Goal: Task Accomplishment & Management: Manage account settings

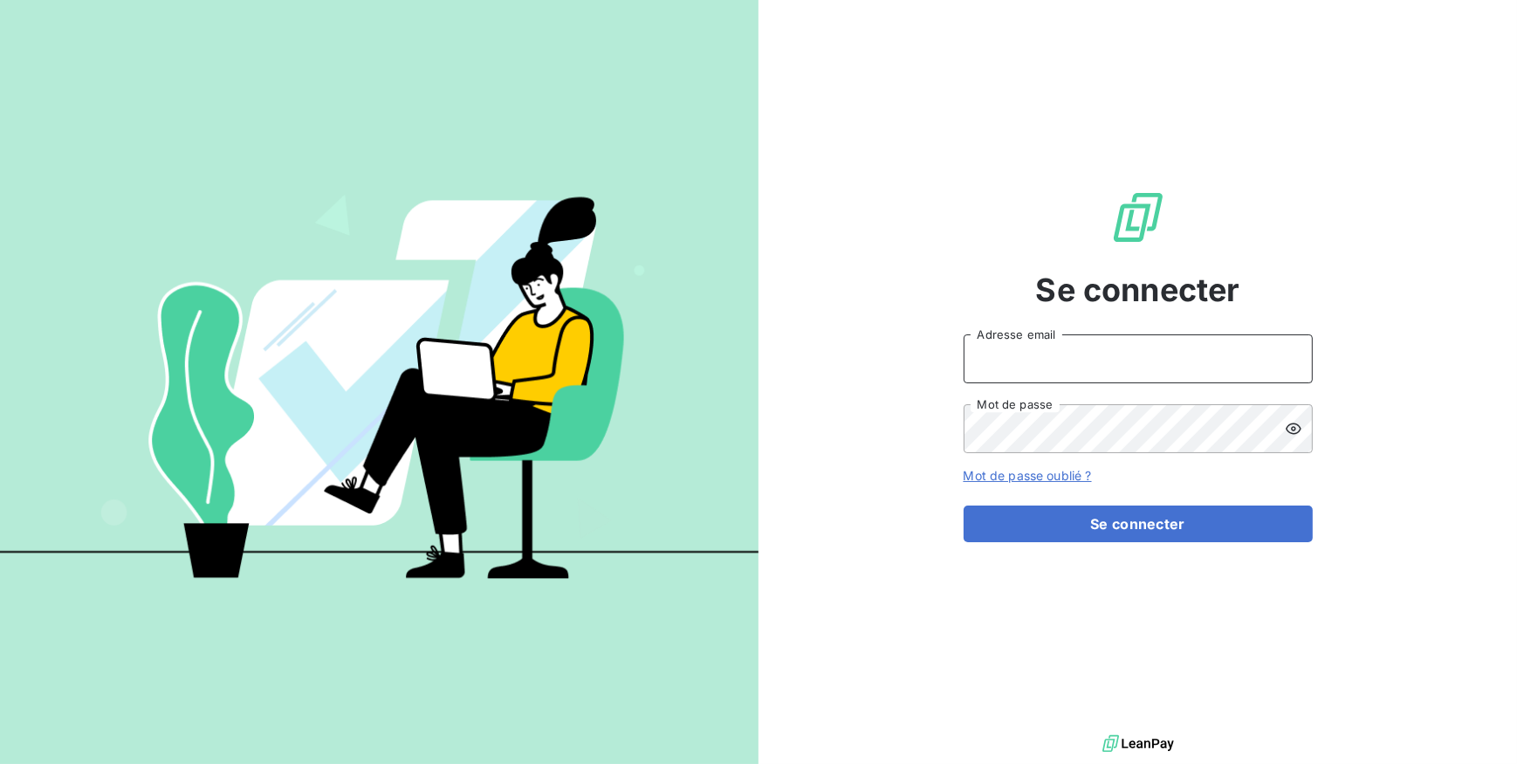
click at [996, 359] on input "Adresse email" at bounding box center [1138, 358] width 349 height 49
type input "m.ramanich@equippro.mq"
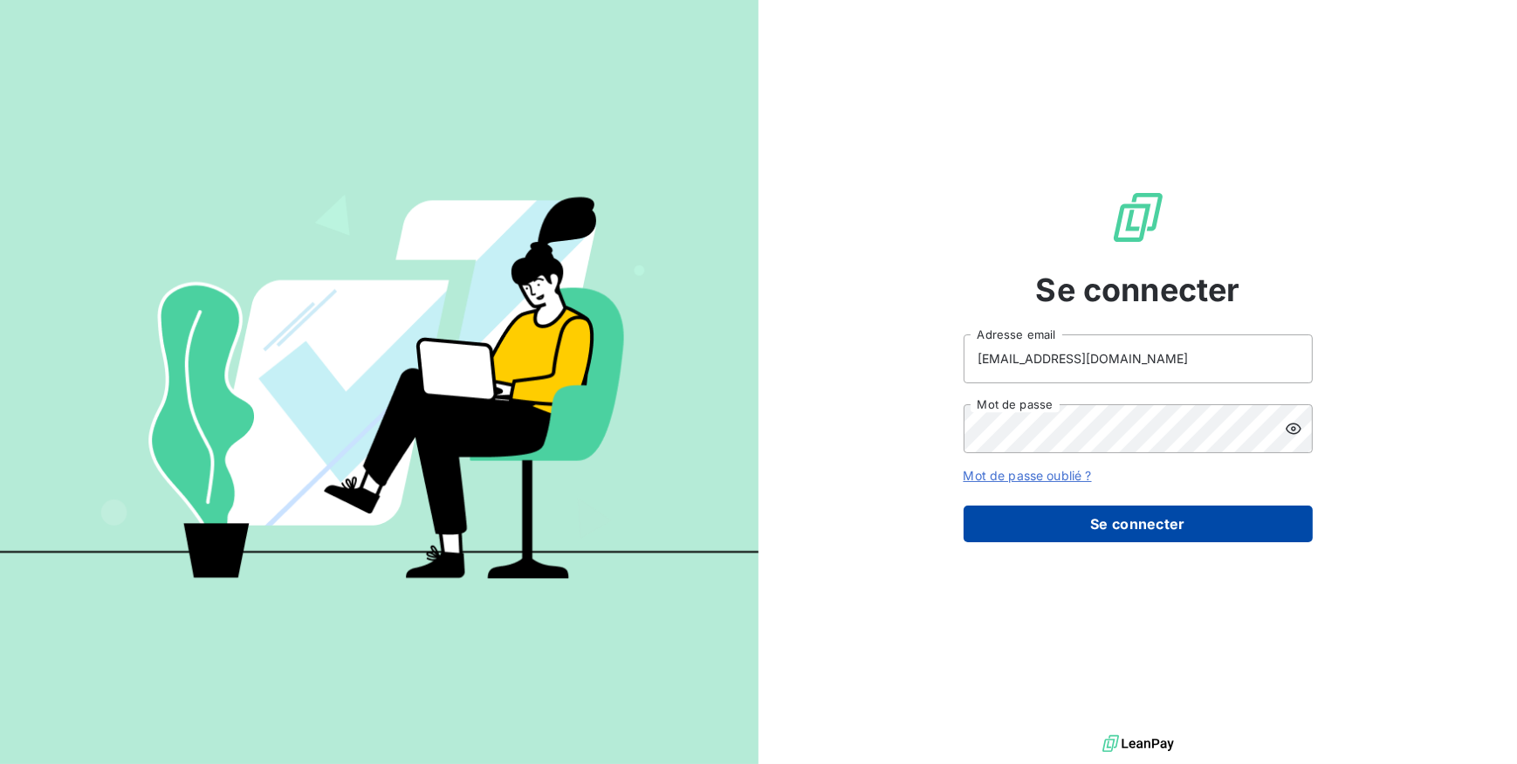
click at [1095, 523] on button "Se connecter" at bounding box center [1138, 523] width 349 height 37
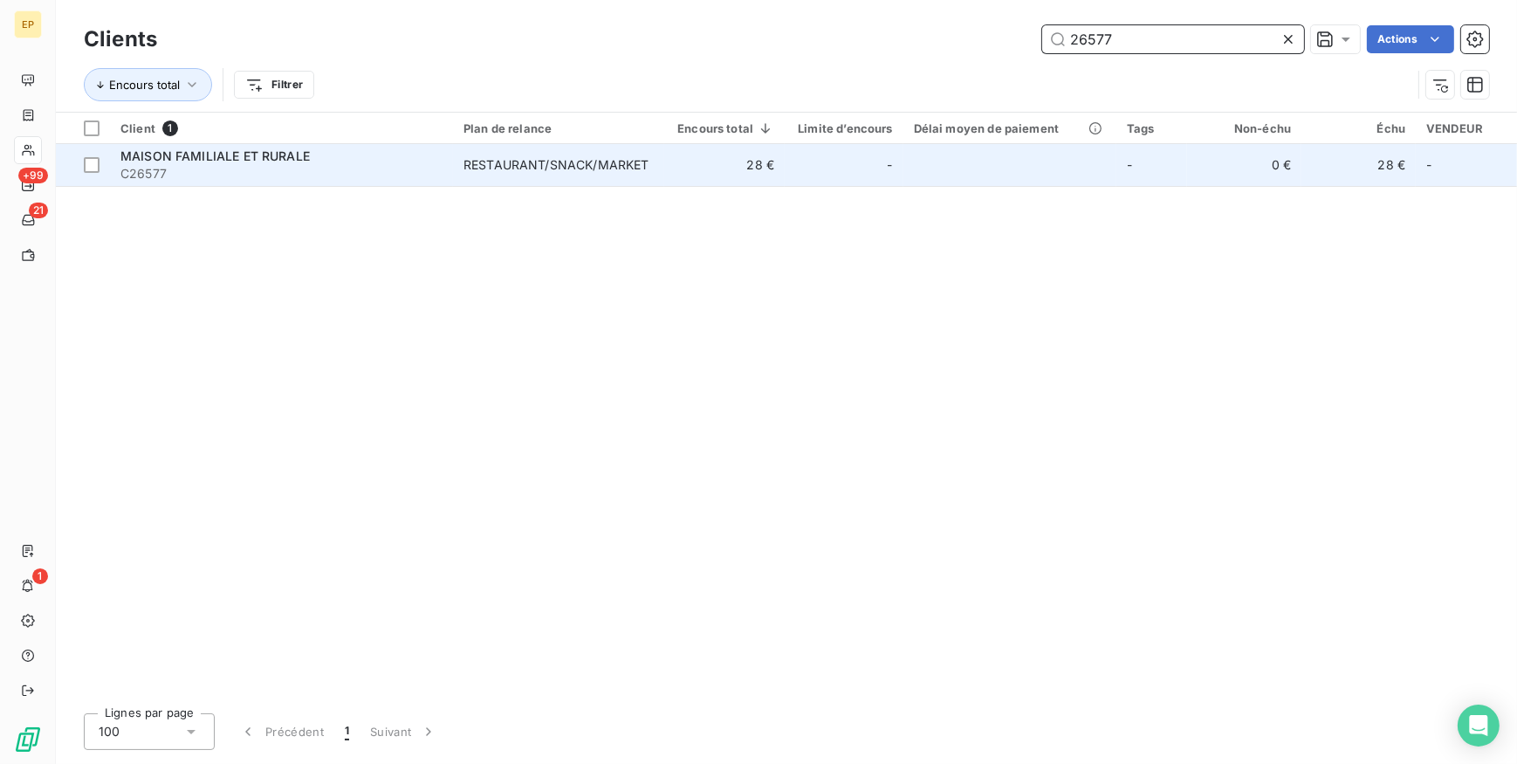
type input "26577"
click at [526, 166] on div "RESTAURANT/SNACK/MARKET" at bounding box center [556, 164] width 185 height 17
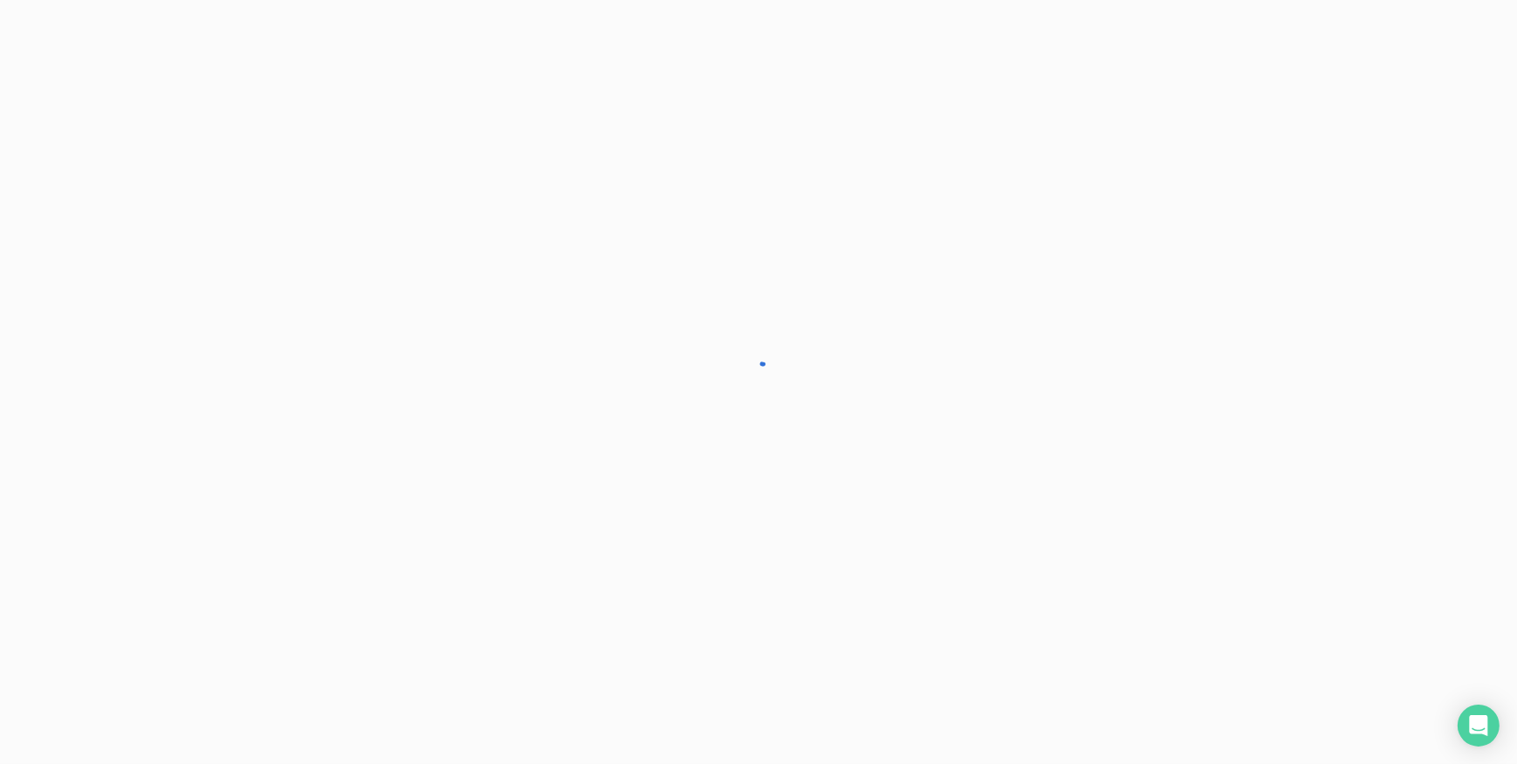
click at [526, 166] on div at bounding box center [758, 382] width 1517 height 764
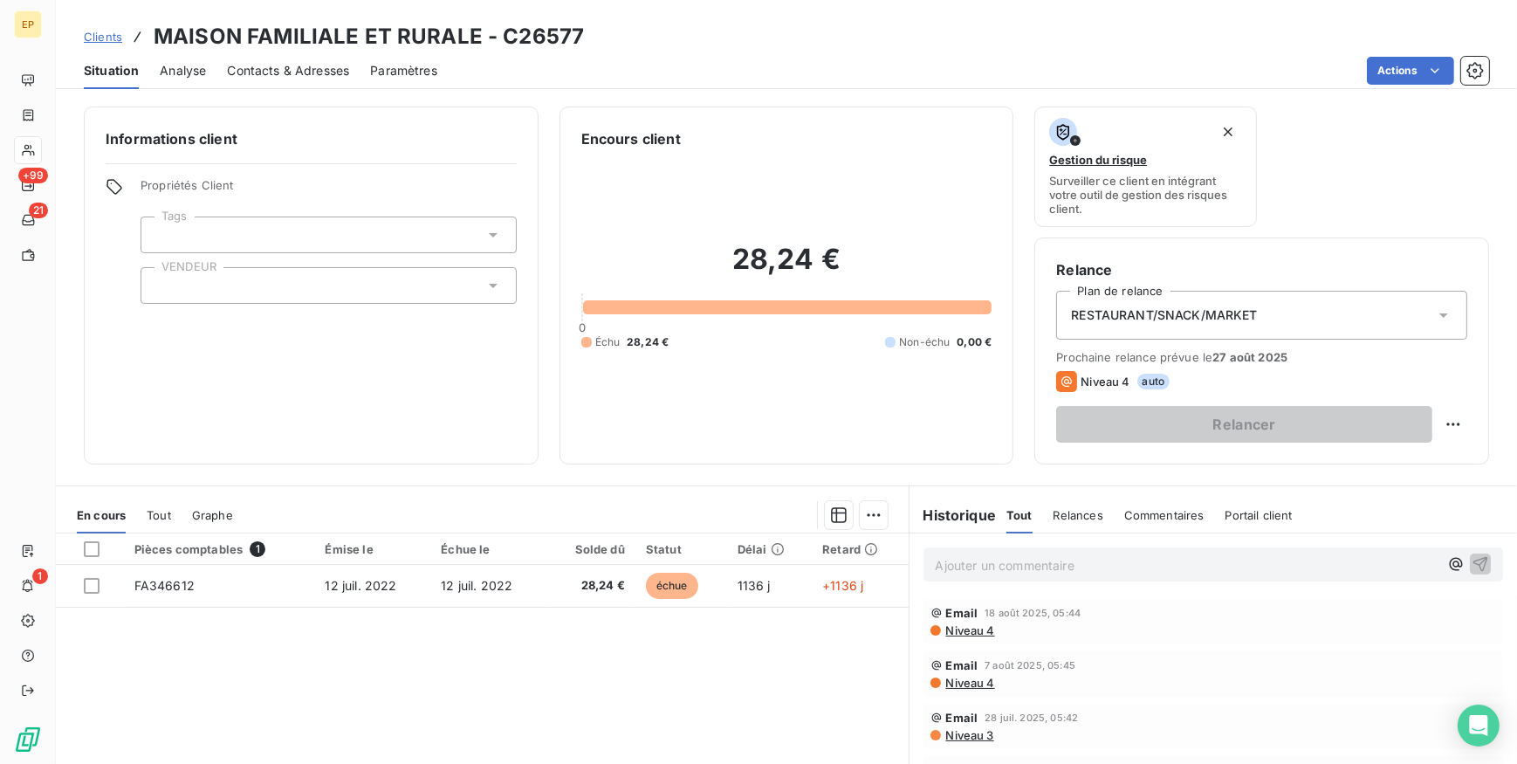
click at [286, 67] on span "Contacts & Adresses" at bounding box center [288, 70] width 122 height 17
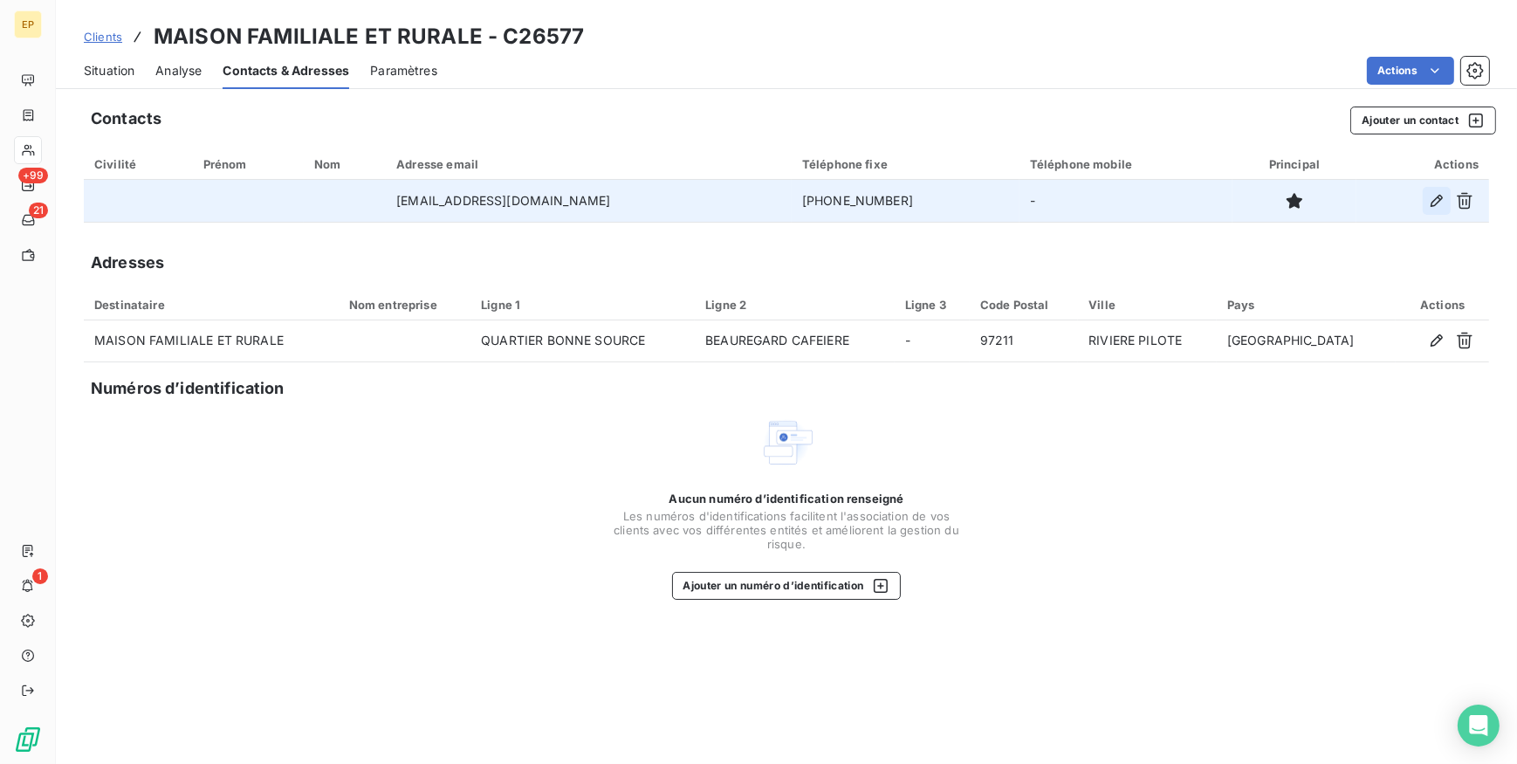
click at [1437, 198] on icon "button" at bounding box center [1437, 201] width 12 height 12
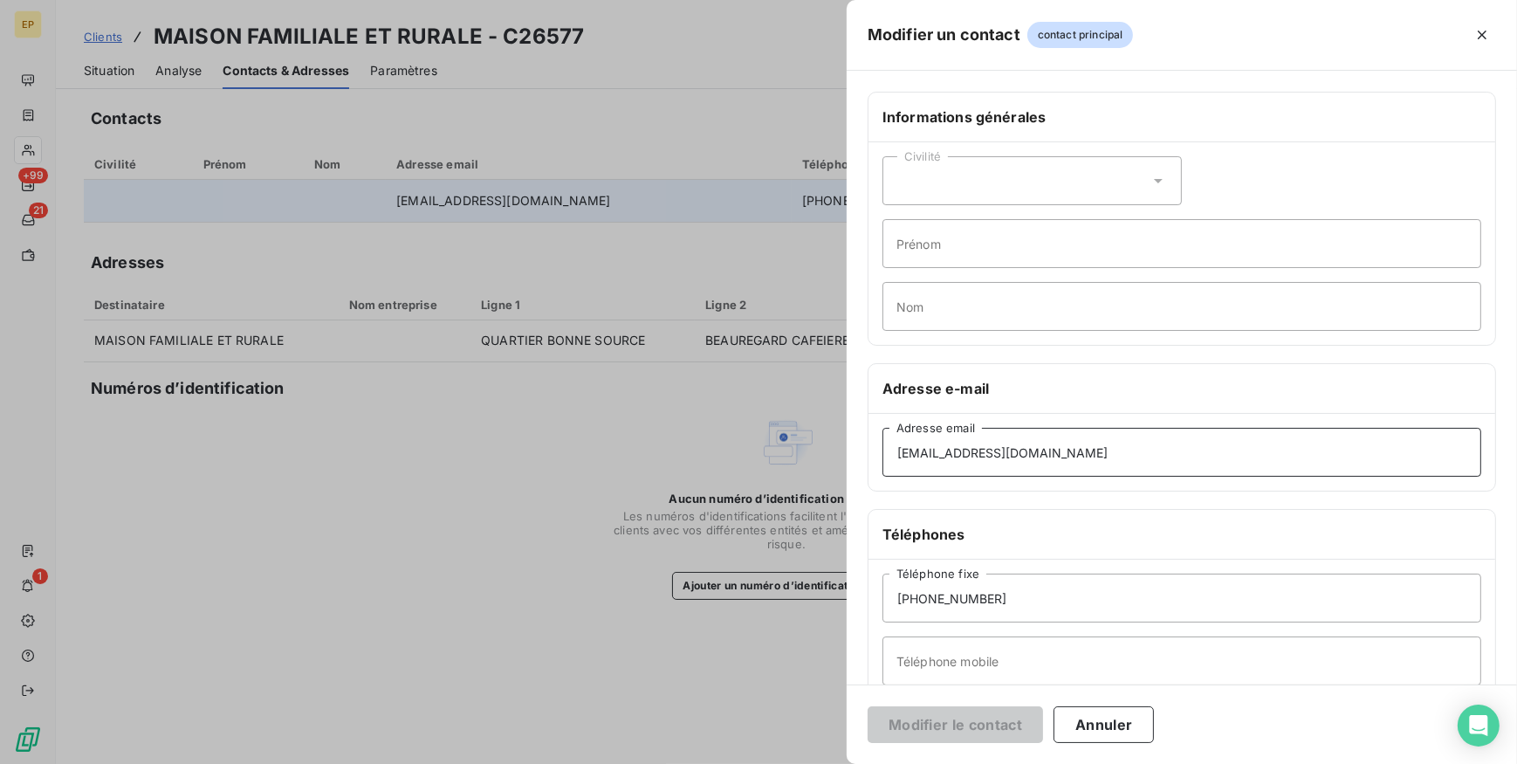
drag, startPoint x: 1032, startPoint y: 452, endPoint x: 810, endPoint y: 453, distance: 221.7
click at [810, 763] on div "Modifier un contact contact principal Informations générales Civilité Prénom No…" at bounding box center [758, 764] width 1517 height 0
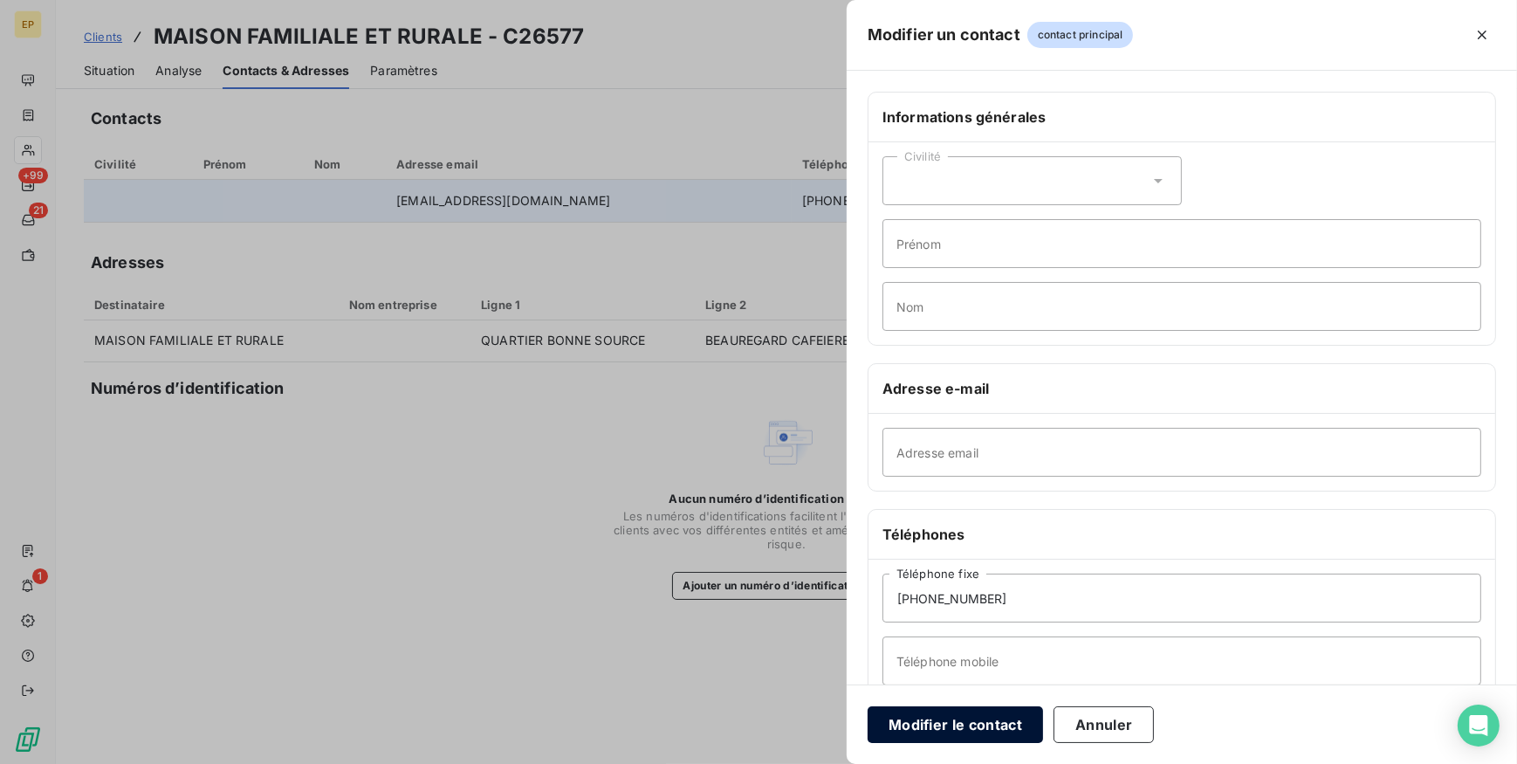
click at [954, 724] on button "Modifier le contact" at bounding box center [955, 724] width 175 height 37
